Goal: Information Seeking & Learning: Compare options

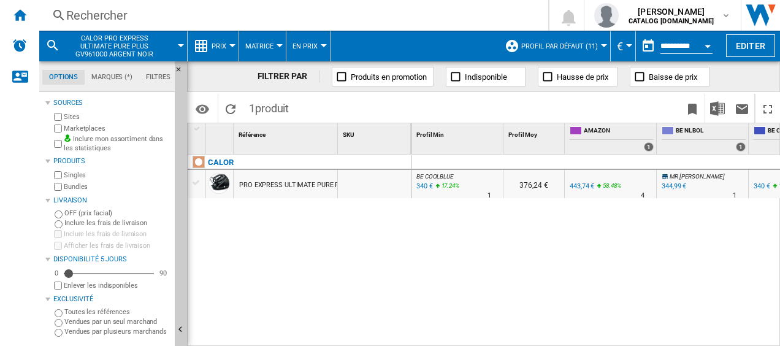
click at [91, 12] on div "Rechercher" at bounding box center [291, 15] width 450 height 17
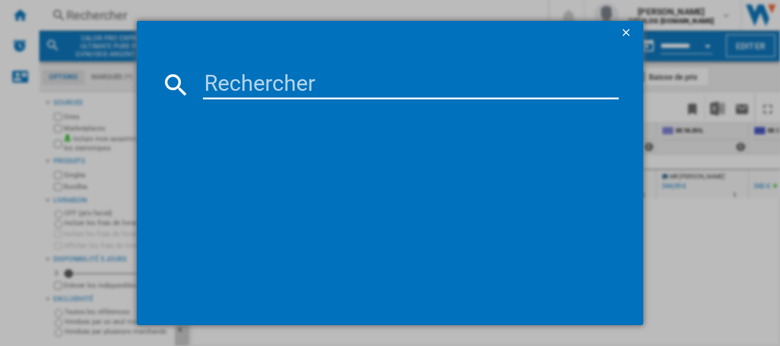
click at [211, 81] on input at bounding box center [411, 84] width 416 height 29
type input "GV9810"
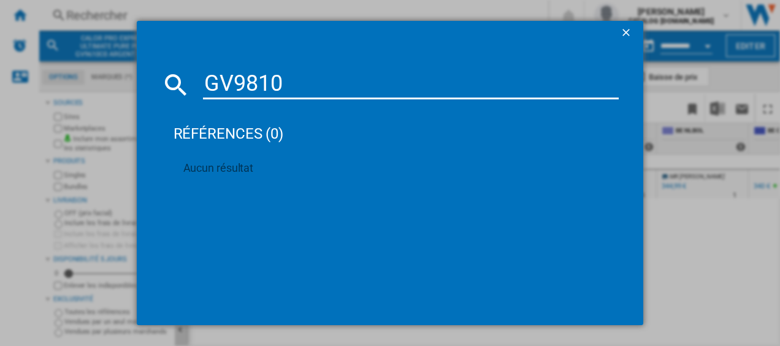
click at [292, 88] on input "GV9810" at bounding box center [411, 84] width 416 height 29
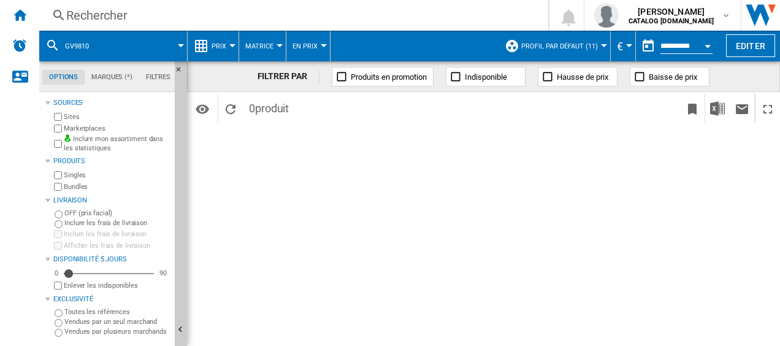
click at [242, 206] on div "FILTRER PAR Produits en promotion Indisponible Hausse de prix Baisse de prix Id…" at bounding box center [483, 203] width 593 height 285
click at [165, 14] on div "Rechercher" at bounding box center [291, 15] width 450 height 17
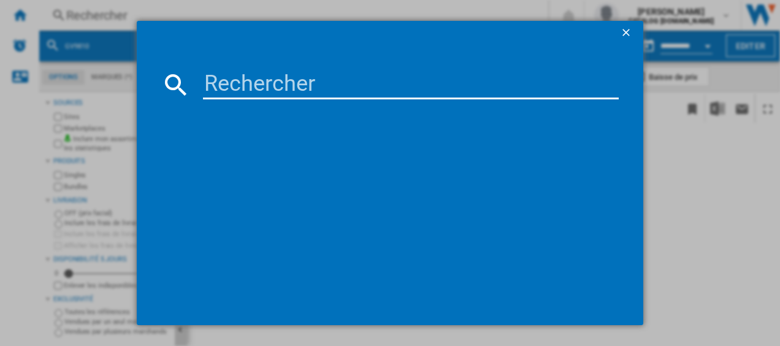
click at [269, 74] on input at bounding box center [411, 84] width 416 height 29
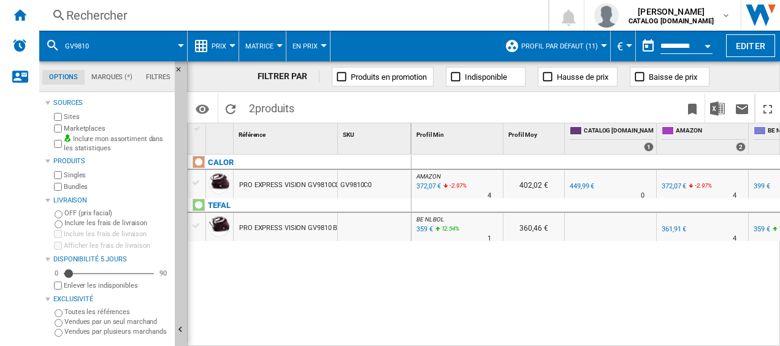
click at [302, 183] on div "PRO EXPRESS VISION GV9810C0 ROUGE" at bounding box center [301, 185] width 124 height 28
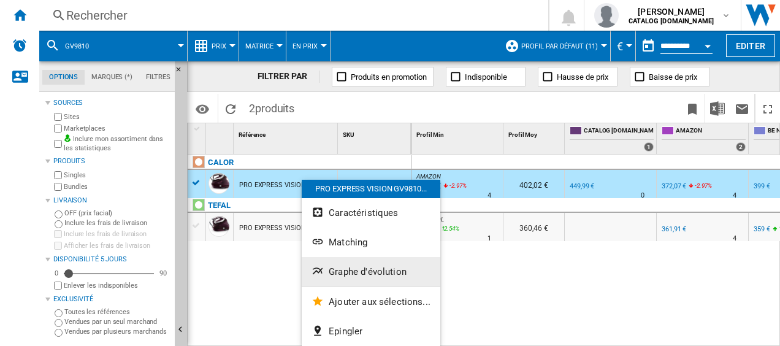
click at [367, 277] on button "Graphe d'évolution" at bounding box center [371, 271] width 139 height 29
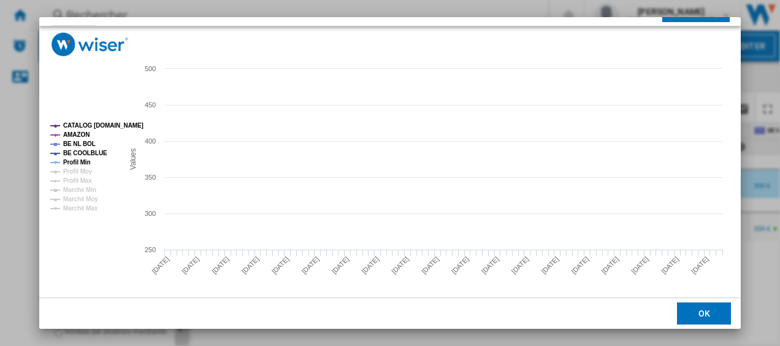
scroll to position [83, 0]
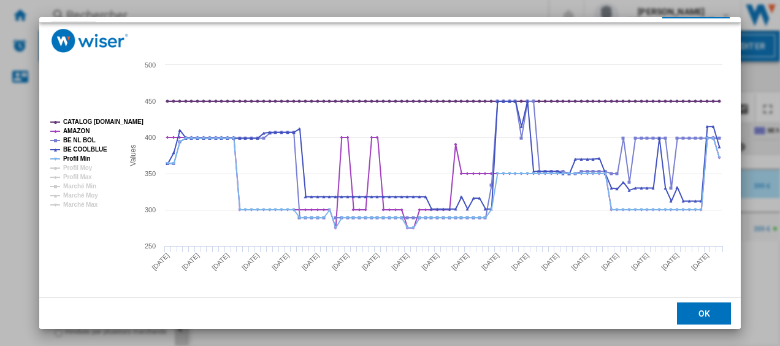
click at [691, 310] on button "OK" at bounding box center [704, 313] width 54 height 22
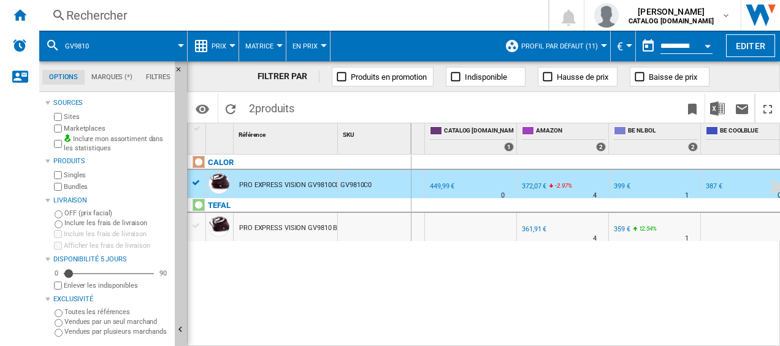
scroll to position [0, 141]
click at [618, 183] on div "399 €" at bounding box center [621, 186] width 17 height 8
click at [192, 21] on div "Rechercher" at bounding box center [291, 15] width 450 height 17
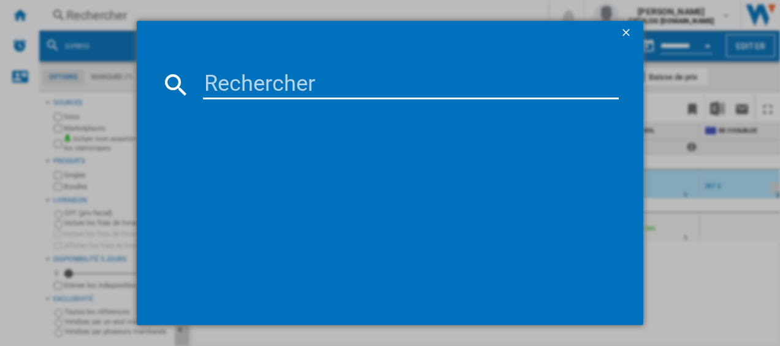
click at [226, 93] on input at bounding box center [411, 84] width 416 height 29
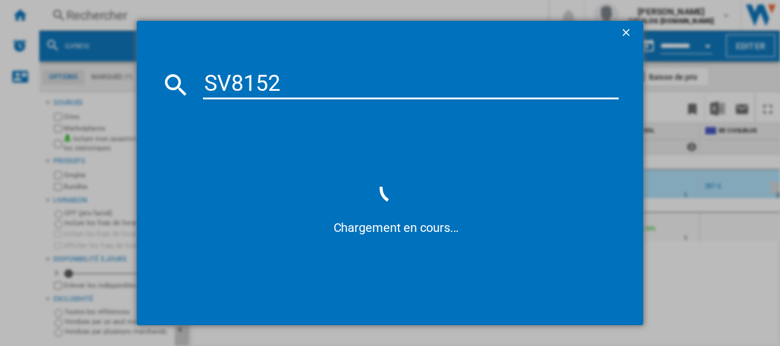
type input "SV8152"
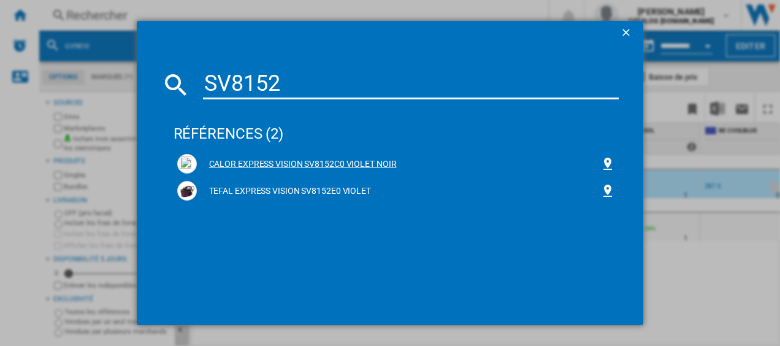
click at [227, 164] on div "CALOR EXPRESS VISION SV8152C0 VIOLET NOIR" at bounding box center [399, 164] width 404 height 12
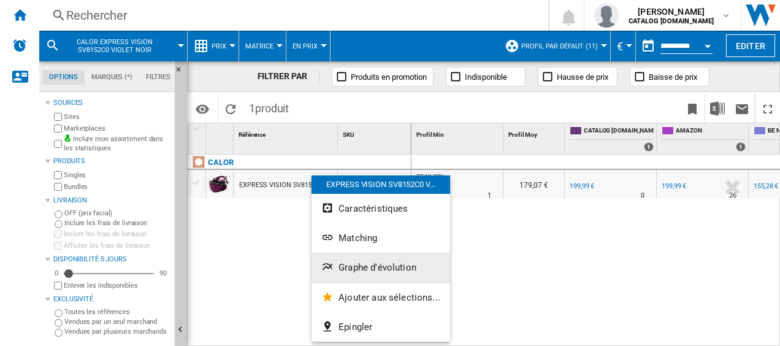
click at [340, 270] on span "Graphe d'évolution" at bounding box center [377, 267] width 78 height 11
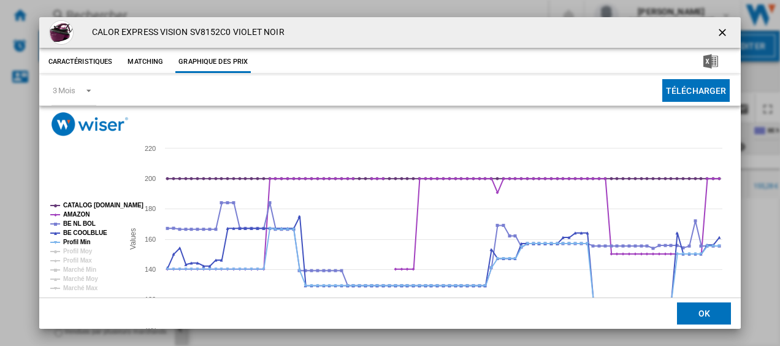
click at [689, 313] on button "OK" at bounding box center [704, 313] width 54 height 22
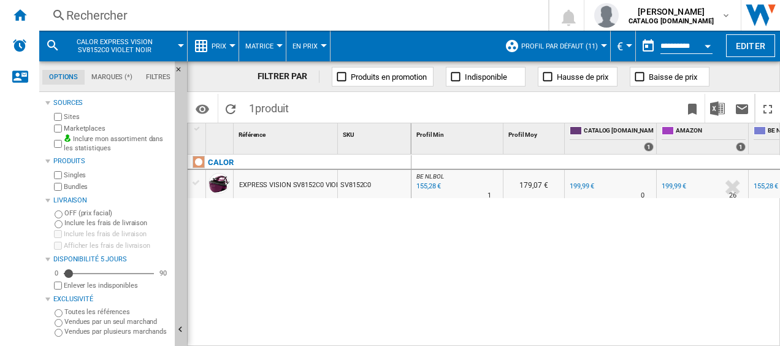
click at [421, 185] on div "155,28 €" at bounding box center [427, 186] width 26 height 12
click at [208, 9] on div "Rechercher" at bounding box center [291, 15] width 450 height 17
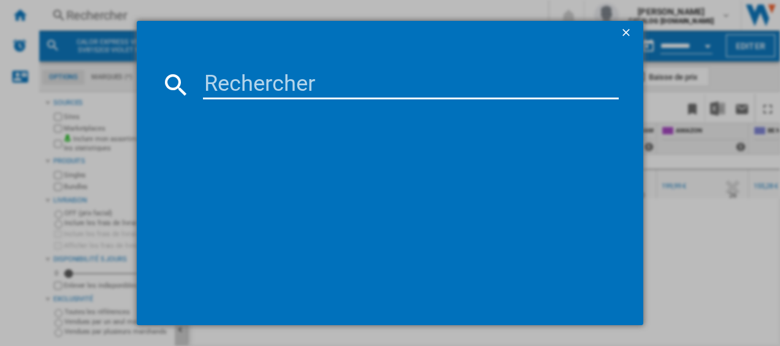
click at [236, 78] on input at bounding box center [411, 84] width 416 height 29
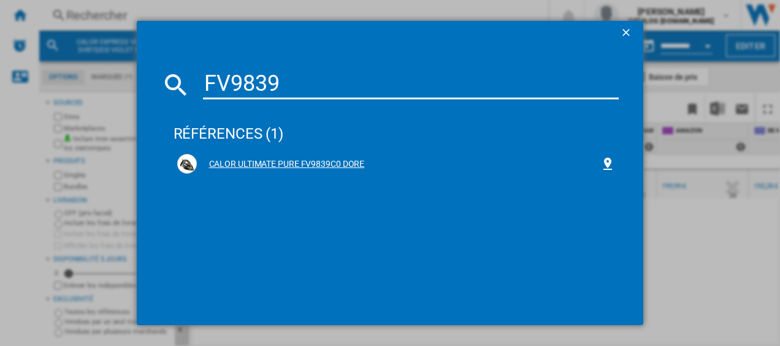
type input "FV9839"
click at [224, 162] on div "CALOR ULTIMATE PURE FV9839C0 DORE" at bounding box center [399, 164] width 404 height 12
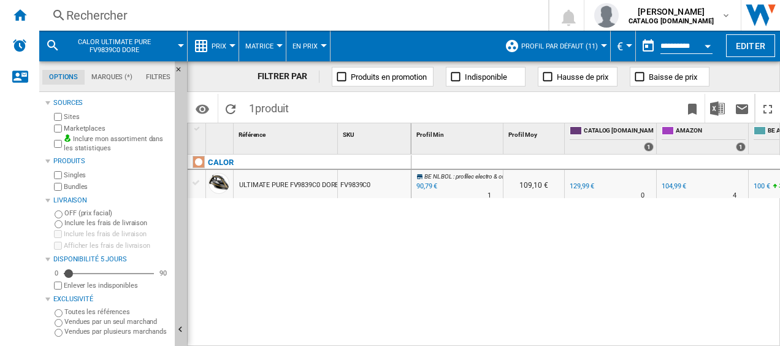
click at [419, 186] on div "90,79 €" at bounding box center [425, 186] width 23 height 12
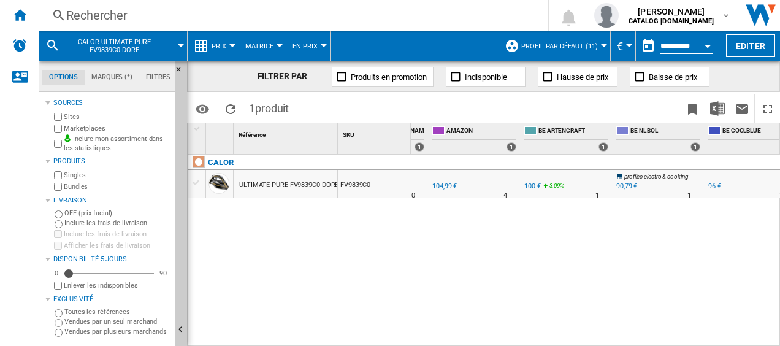
click at [256, 7] on div "Rechercher" at bounding box center [291, 15] width 450 height 17
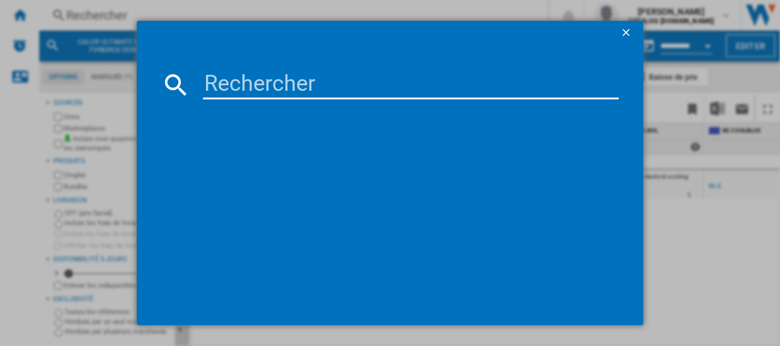
click at [274, 82] on input at bounding box center [411, 84] width 416 height 29
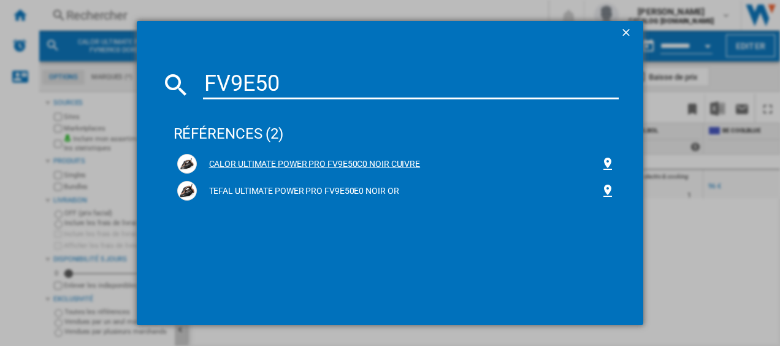
type input "FV9E50"
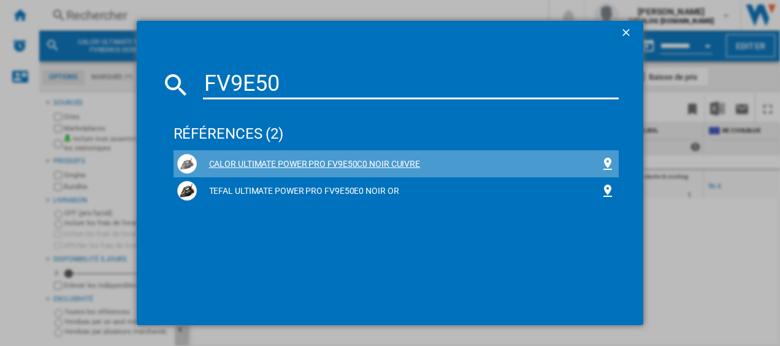
click at [254, 162] on div "CALOR ULTIMATE POWER PRO FV9E50C0 NOIR CUIVRE" at bounding box center [399, 164] width 404 height 12
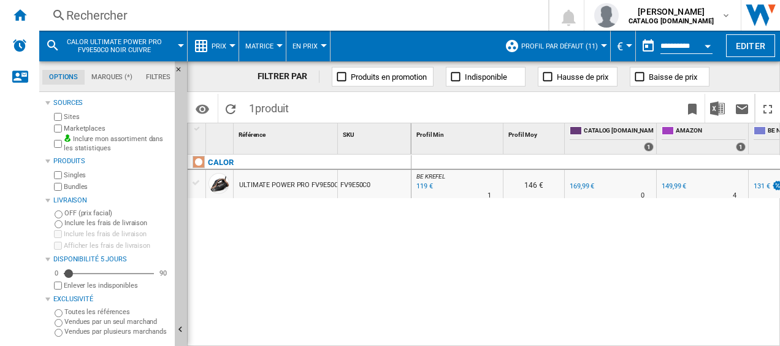
click at [417, 188] on div "119 €" at bounding box center [423, 186] width 18 height 12
click at [251, 10] on div "Rechercher" at bounding box center [291, 15] width 450 height 17
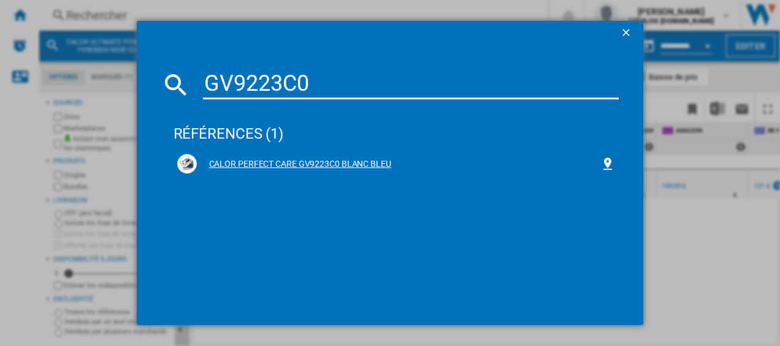
type input "GV9223C0"
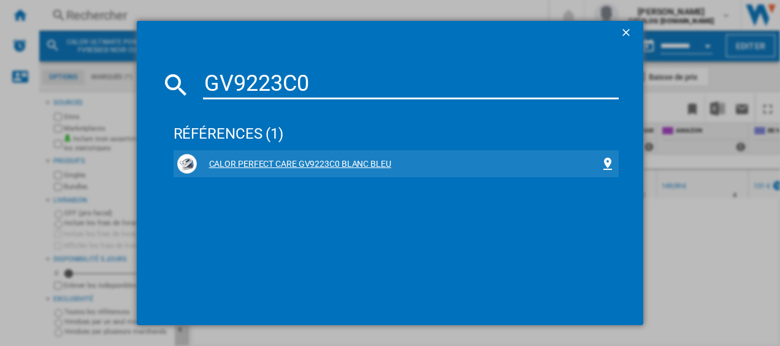
click at [255, 161] on div "CALOR PERFECT CARE GV9223C0 BLANC BLEU" at bounding box center [399, 164] width 404 height 12
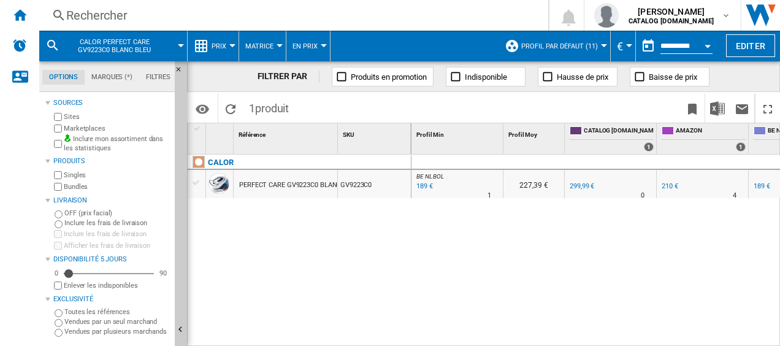
click at [424, 186] on div "189 €" at bounding box center [423, 186] width 18 height 12
click at [217, 14] on div "Rechercher" at bounding box center [291, 15] width 450 height 17
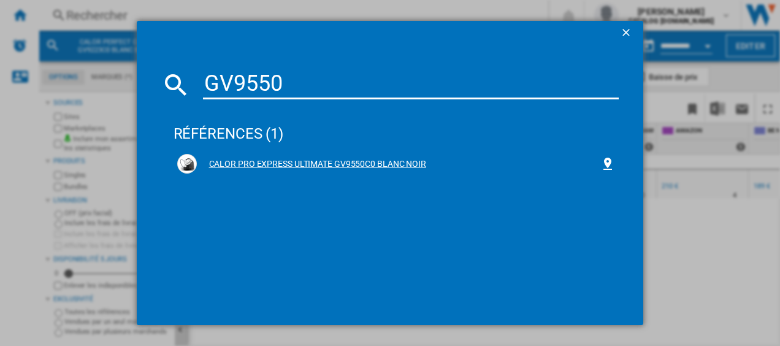
type input "GV9550"
click at [223, 161] on div "CALOR PRO EXPRESS ULTIMATE GV9550C0 BLANC NOIR" at bounding box center [399, 164] width 404 height 12
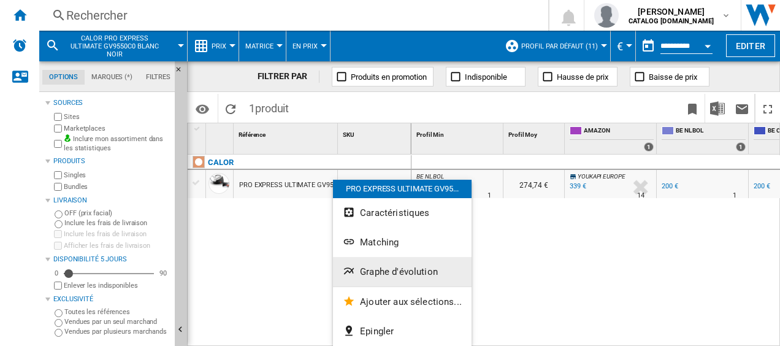
click at [369, 268] on span "Graphe d'évolution" at bounding box center [399, 271] width 78 height 11
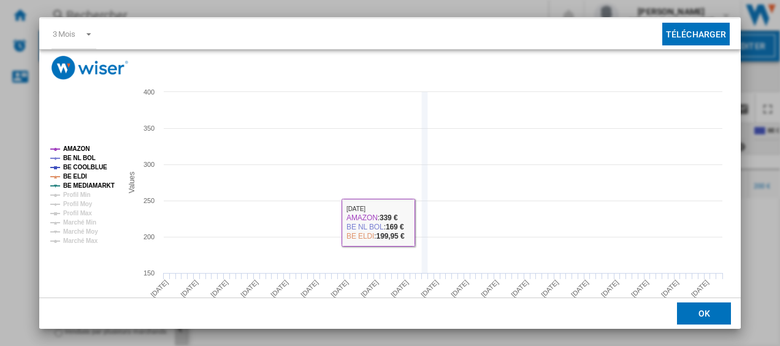
scroll to position [83, 0]
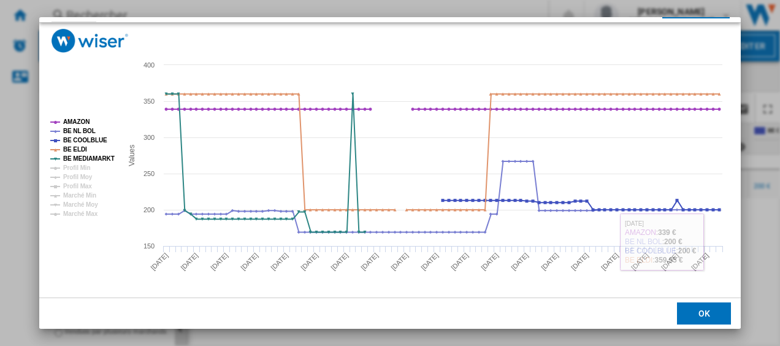
click at [695, 317] on button "OK" at bounding box center [704, 313] width 54 height 22
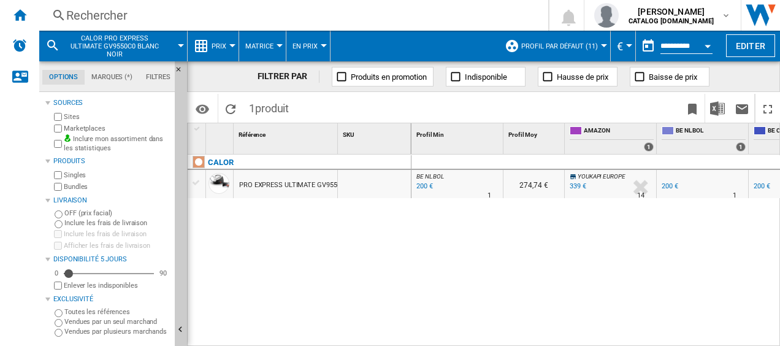
click at [424, 183] on div "200 €" at bounding box center [423, 186] width 18 height 12
click at [232, 11] on div "Rechercher" at bounding box center [291, 15] width 450 height 17
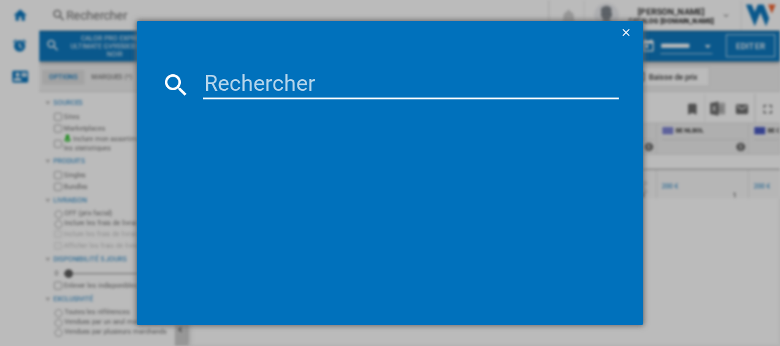
click at [257, 71] on input at bounding box center [411, 84] width 416 height 29
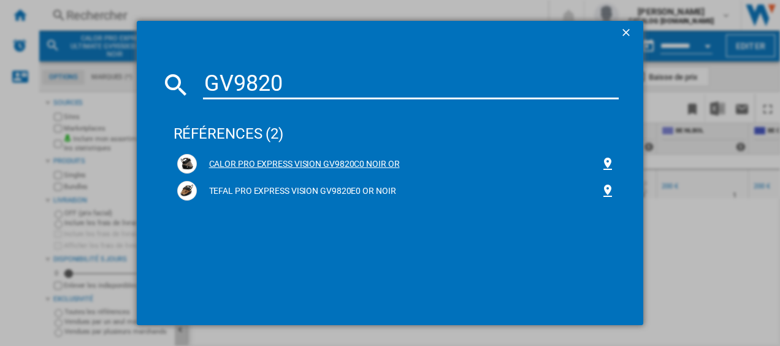
type input "GV9820"
click at [237, 158] on div "CALOR PRO EXPRESS VISION GV9820C0 NOIR OR" at bounding box center [399, 164] width 404 height 12
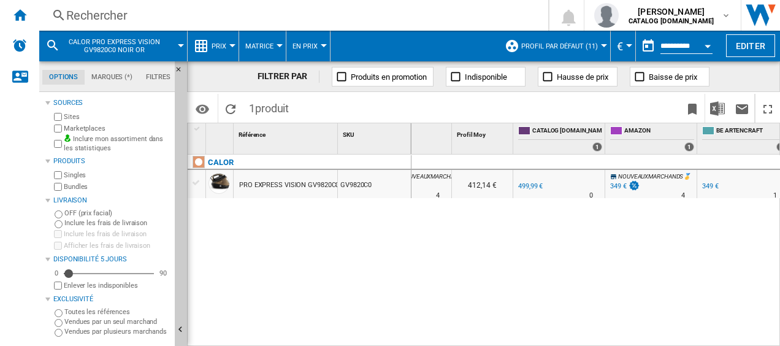
scroll to position [0, 137]
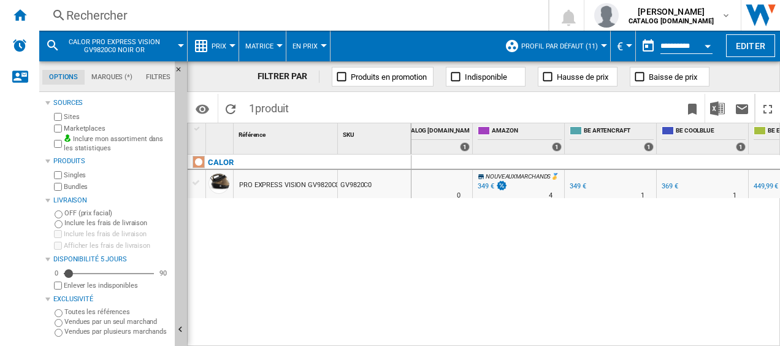
click at [575, 184] on div "349 €" at bounding box center [578, 186] width 17 height 8
